Goal: Task Accomplishment & Management: Use online tool/utility

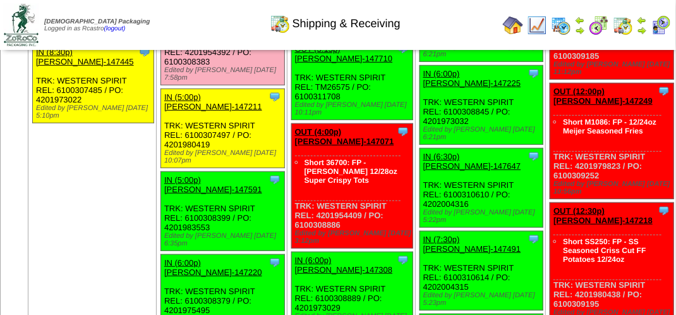
scroll to position [1959, 0]
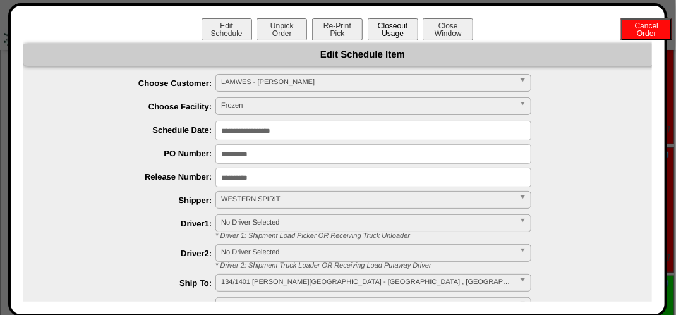
click at [393, 24] on button "Closeout Usage" at bounding box center [393, 29] width 51 height 22
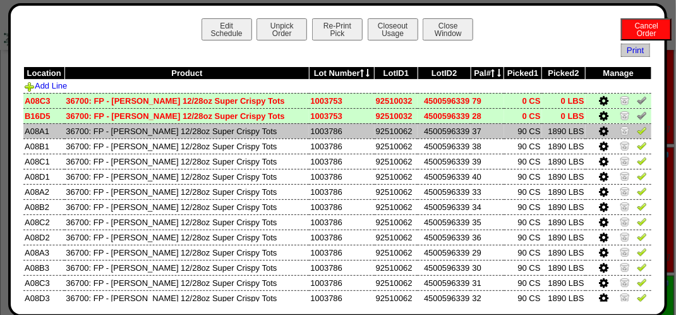
click at [637, 137] on link at bounding box center [642, 132] width 10 height 9
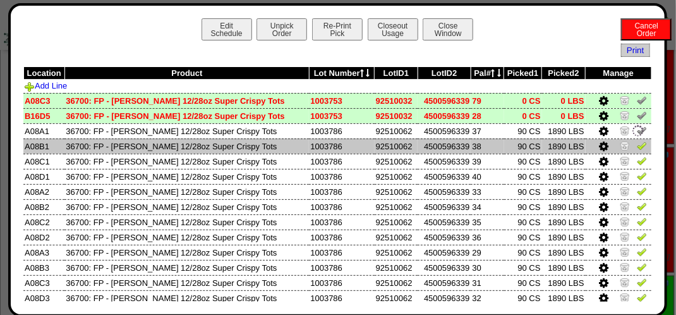
click at [637, 145] on img at bounding box center [642, 145] width 10 height 10
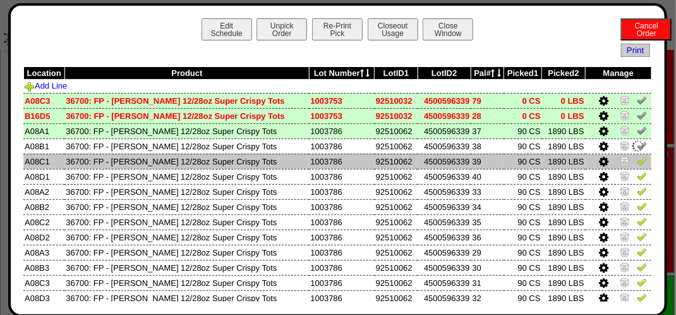
click at [637, 159] on img at bounding box center [642, 160] width 10 height 10
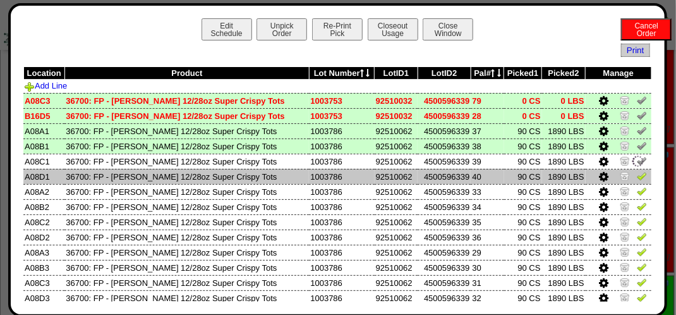
click at [637, 176] on img at bounding box center [642, 176] width 10 height 10
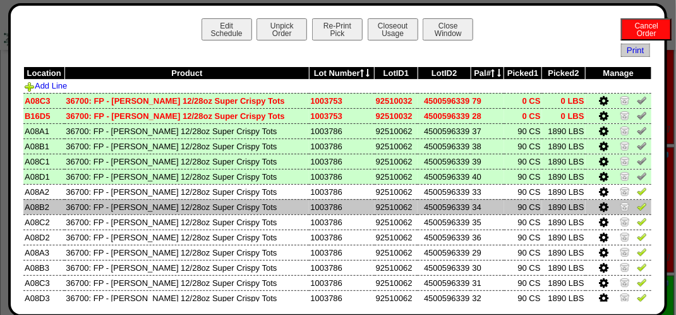
click at [637, 207] on img at bounding box center [642, 206] width 10 height 10
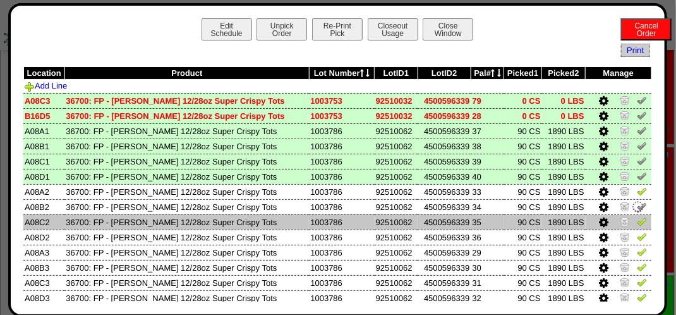
click at [637, 219] on img at bounding box center [642, 221] width 10 height 10
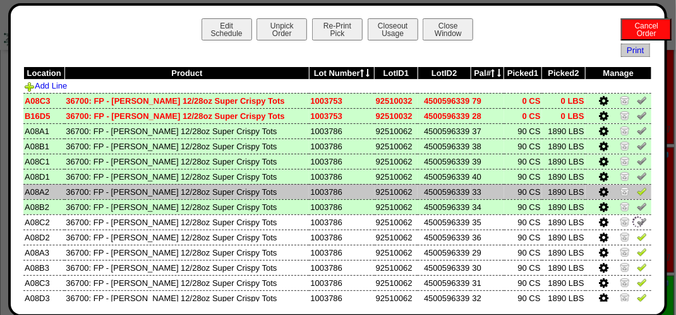
click at [637, 192] on img at bounding box center [642, 191] width 10 height 10
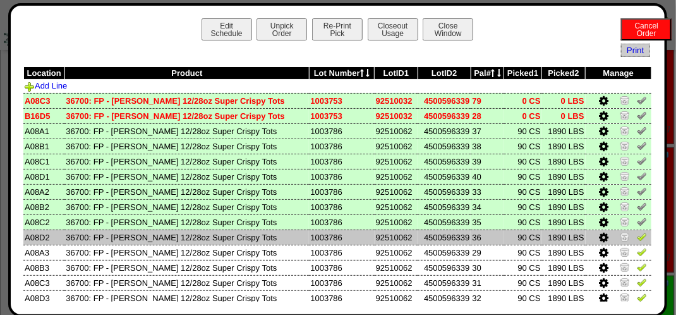
click at [637, 236] on img at bounding box center [642, 236] width 10 height 10
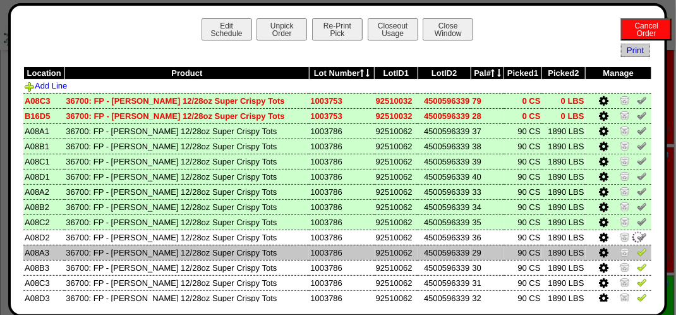
click at [637, 257] on img at bounding box center [642, 251] width 10 height 10
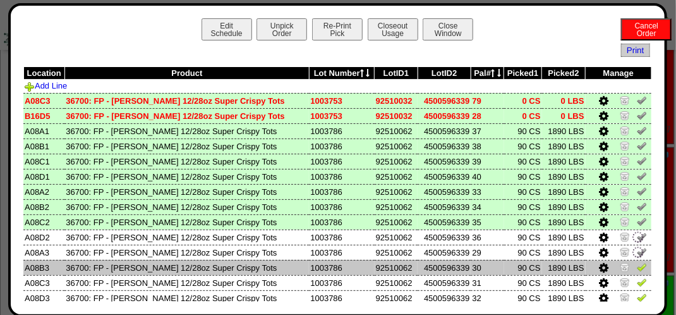
click at [637, 266] on img at bounding box center [642, 267] width 10 height 10
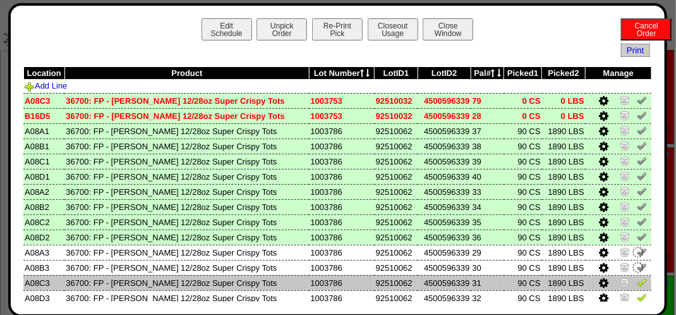
click at [637, 277] on img at bounding box center [642, 282] width 10 height 10
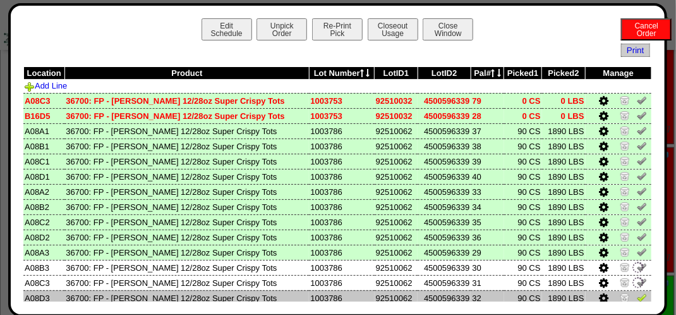
scroll to position [126, 0]
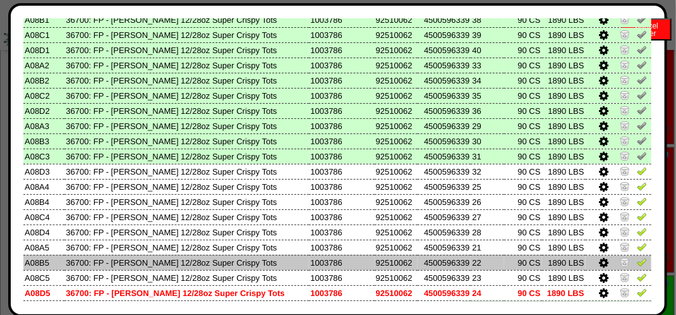
click at [637, 267] on img at bounding box center [642, 262] width 10 height 10
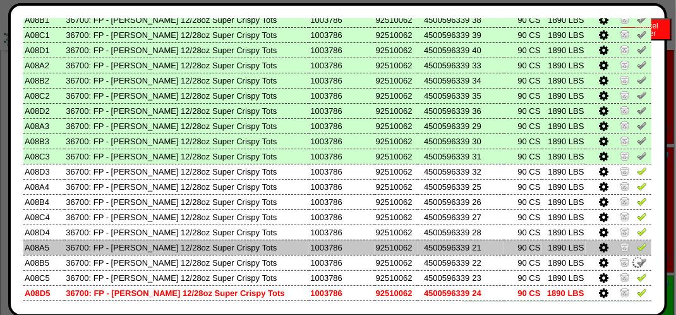
click at [637, 252] on link at bounding box center [642, 248] width 10 height 9
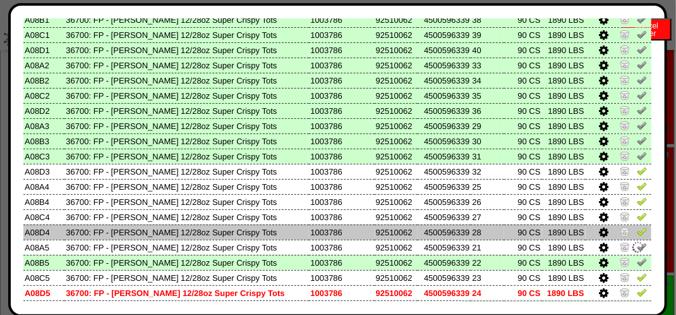
click at [637, 234] on img at bounding box center [642, 231] width 10 height 10
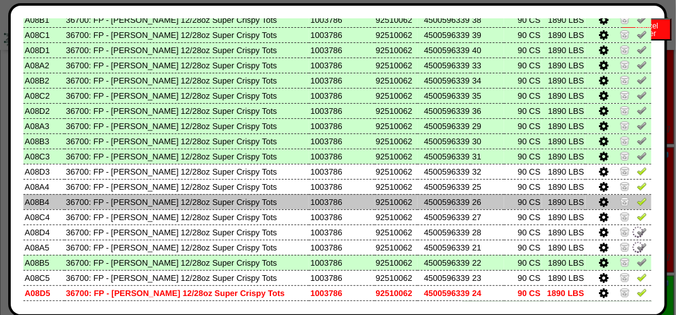
click at [633, 209] on td at bounding box center [619, 201] width 66 height 15
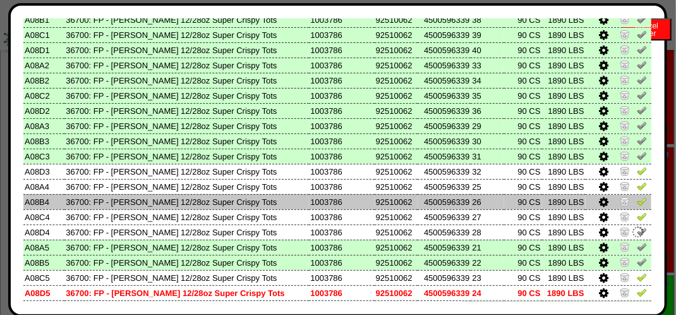
drag, startPoint x: 631, startPoint y: 197, endPoint x: 630, endPoint y: 189, distance: 8.2
click at [637, 197] on img at bounding box center [642, 201] width 10 height 10
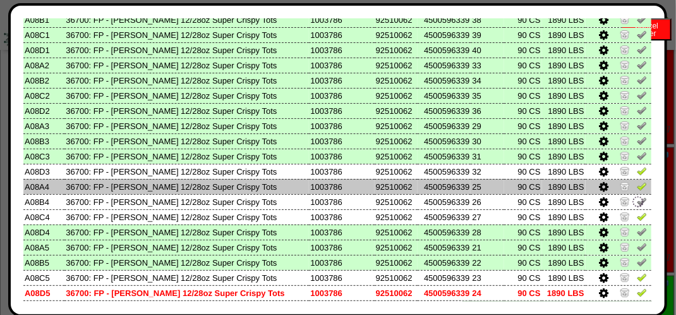
click at [637, 186] on img at bounding box center [642, 186] width 10 height 10
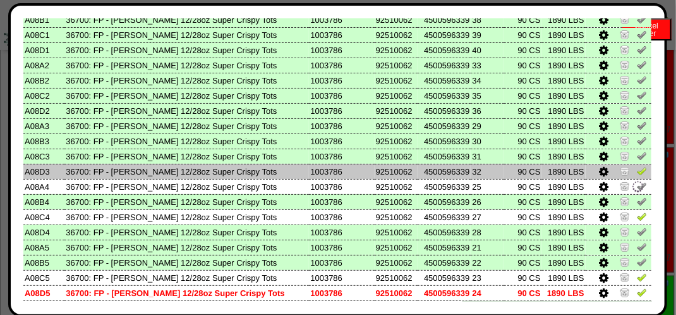
click at [637, 172] on img at bounding box center [642, 171] width 10 height 10
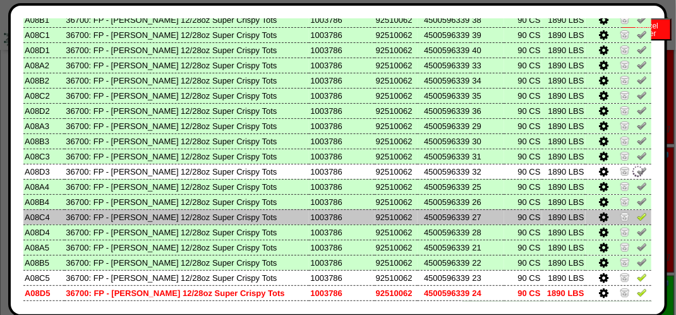
click at [637, 215] on img at bounding box center [642, 216] width 10 height 10
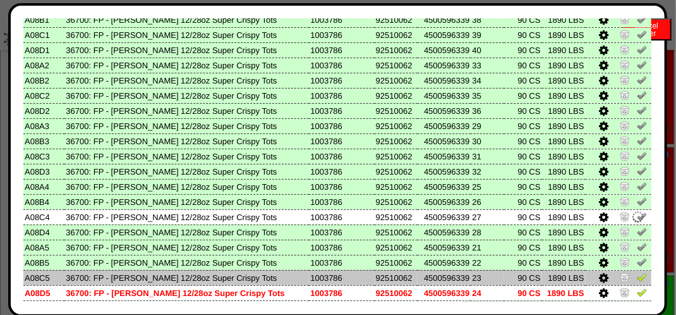
click at [637, 276] on img at bounding box center [642, 277] width 10 height 10
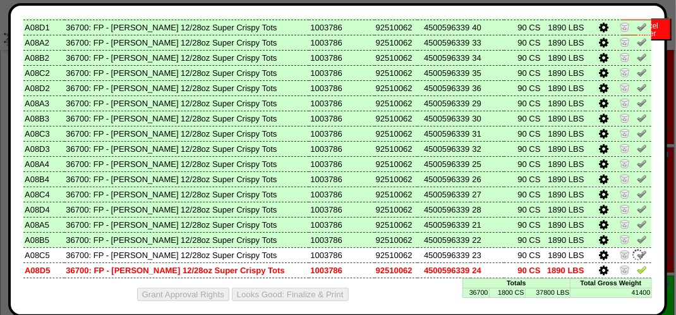
scroll to position [160, 0]
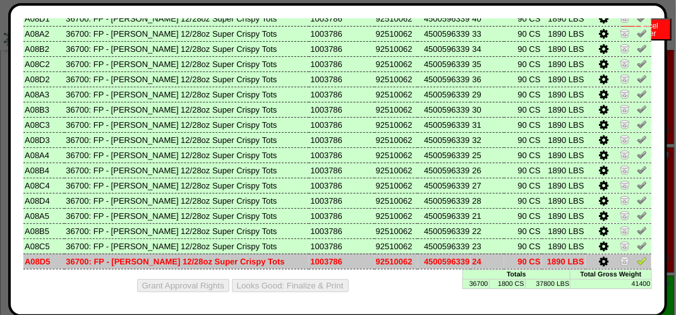
click at [637, 259] on img at bounding box center [642, 260] width 10 height 10
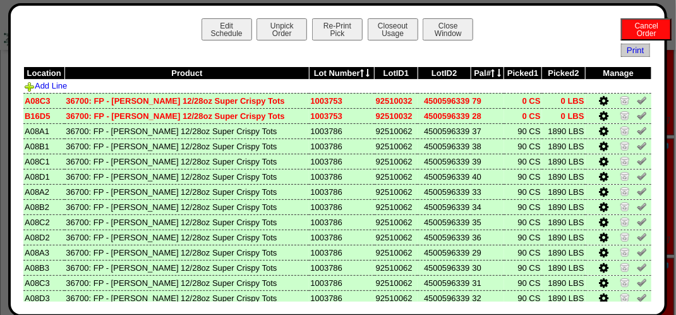
scroll to position [1769, 0]
click at [391, 28] on button "Closeout Usage" at bounding box center [393, 29] width 51 height 22
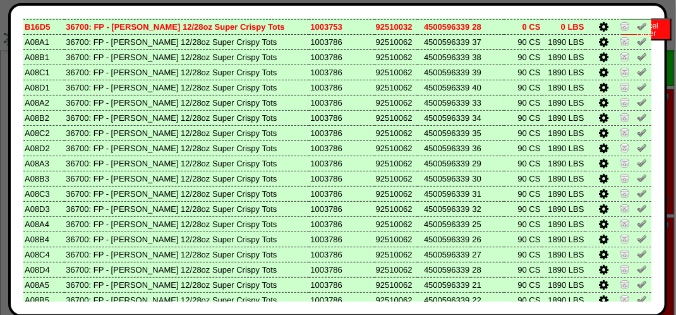
scroll to position [160, 0]
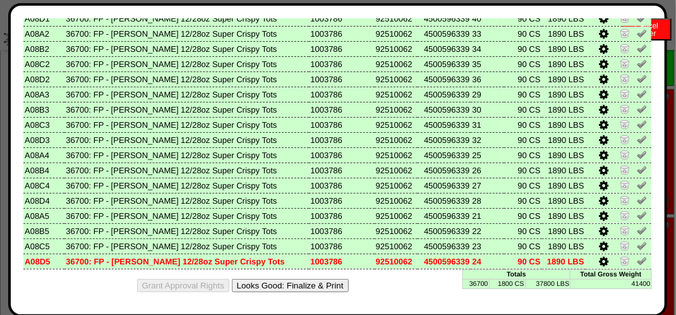
click at [307, 286] on button "Looks Good: Finalize & Print" at bounding box center [290, 285] width 117 height 13
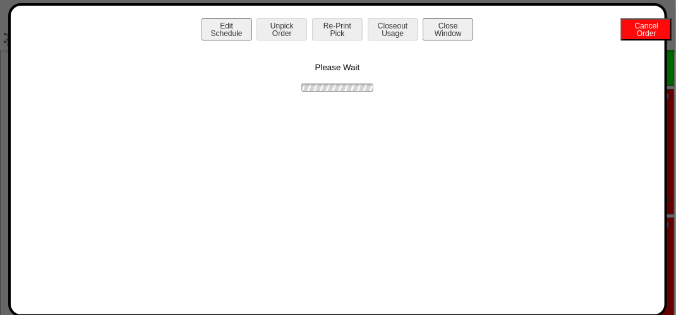
scroll to position [0, 0]
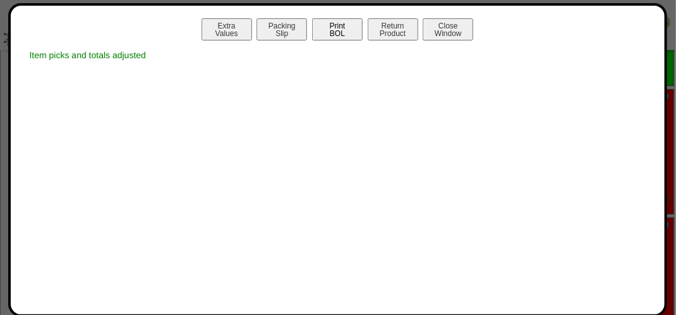
click at [352, 29] on button "Print BOL" at bounding box center [337, 29] width 51 height 22
